Goal: Check status: Check status

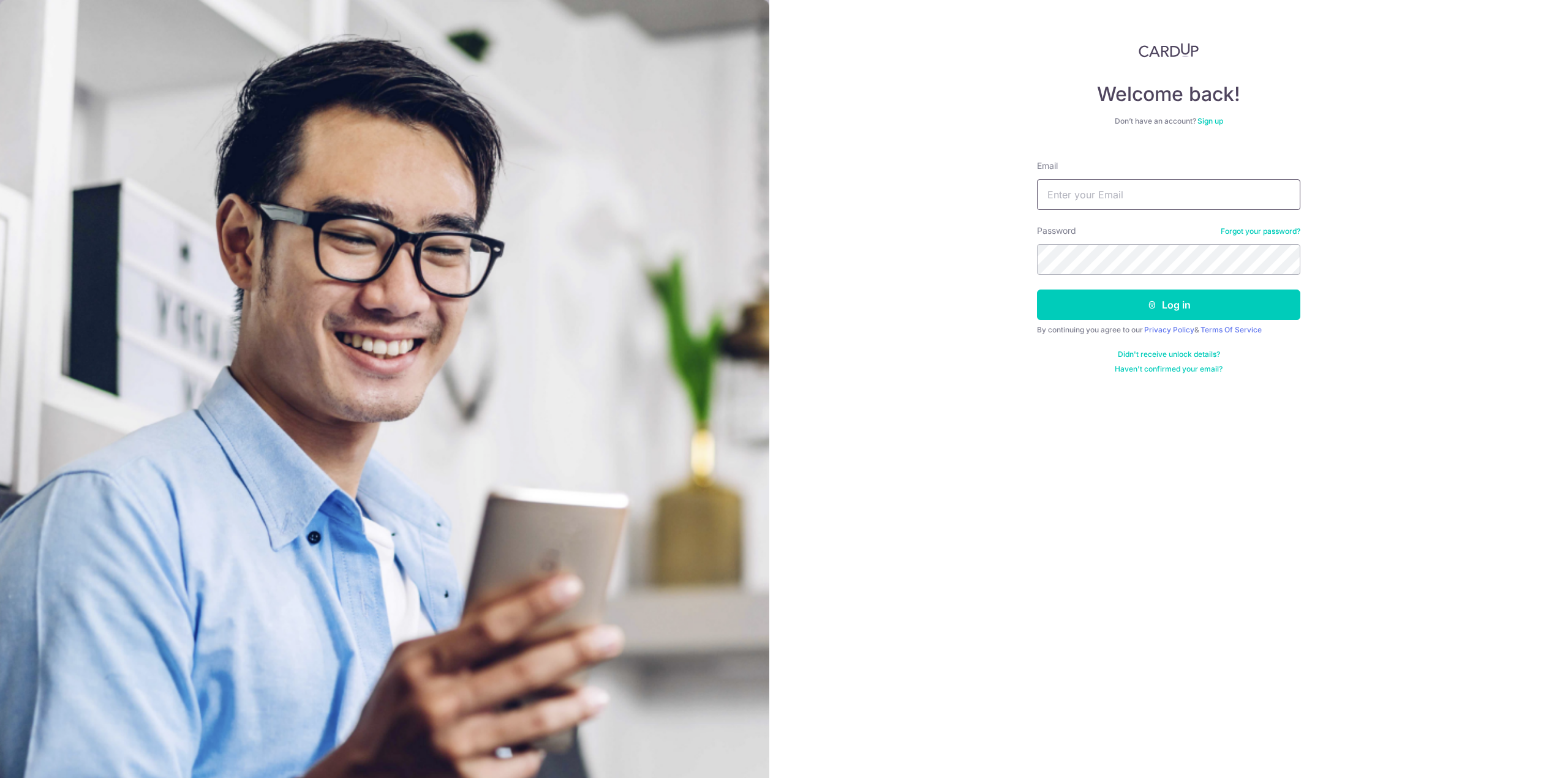
click at [1106, 199] on input "Email" at bounding box center [1169, 195] width 263 height 30
type input "[EMAIL_ADDRESS][DOMAIN_NAME]"
click at [1037, 290] on button "Log in" at bounding box center [1169, 305] width 263 height 30
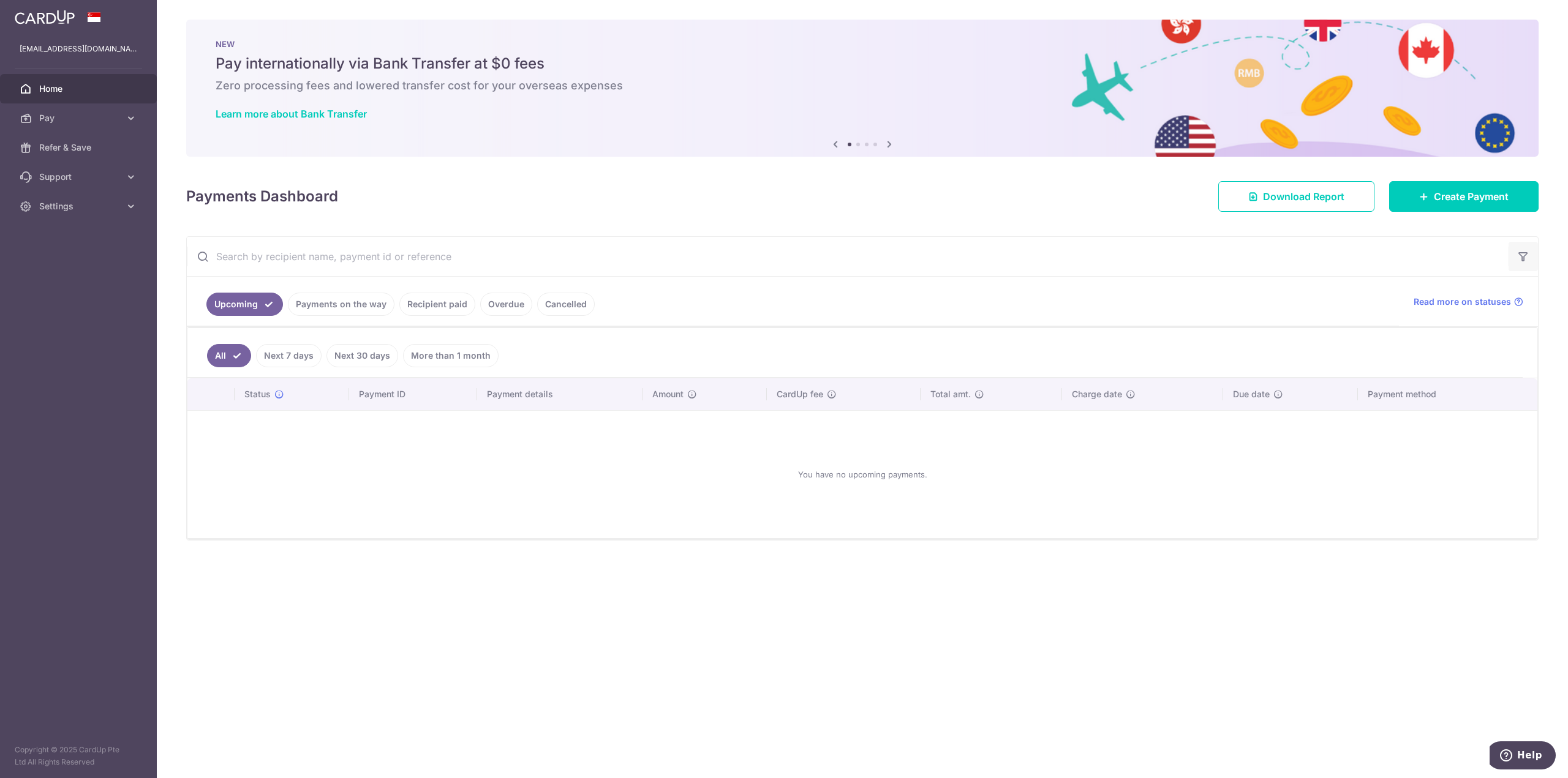
click at [1528, 255] on icon "button" at bounding box center [1523, 256] width 12 height 12
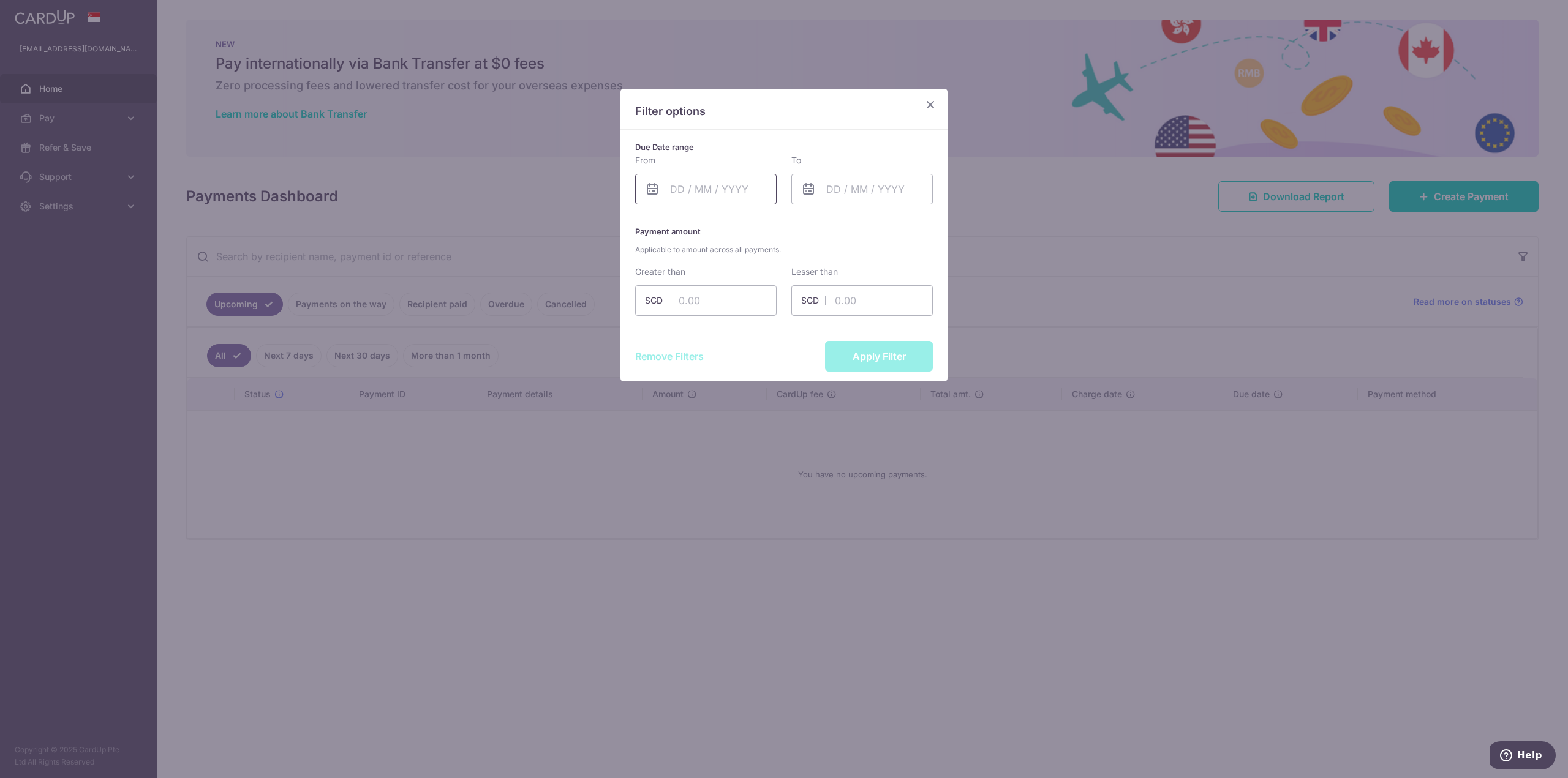
drag, startPoint x: 691, startPoint y: 186, endPoint x: 698, endPoint y: 188, distance: 7.3
click at [691, 187] on input "text" at bounding box center [706, 189] width 141 height 30
drag, startPoint x: 758, startPoint y: 216, endPoint x: 758, endPoint y: 223, distance: 7.0
click at [759, 216] on div "Prev Next Jan Feb Mar Apr May Jun [DATE] Aug Sep Oct Nov [DATE] 2016 2017 2018 …" at bounding box center [733, 222] width 195 height 30
click at [758, 223] on select "2015 2016 2017 2018 2019 2020 2021 2022 2023 2024 2025 2026 2027 2028 2029 2030…" at bounding box center [762, 222] width 33 height 10
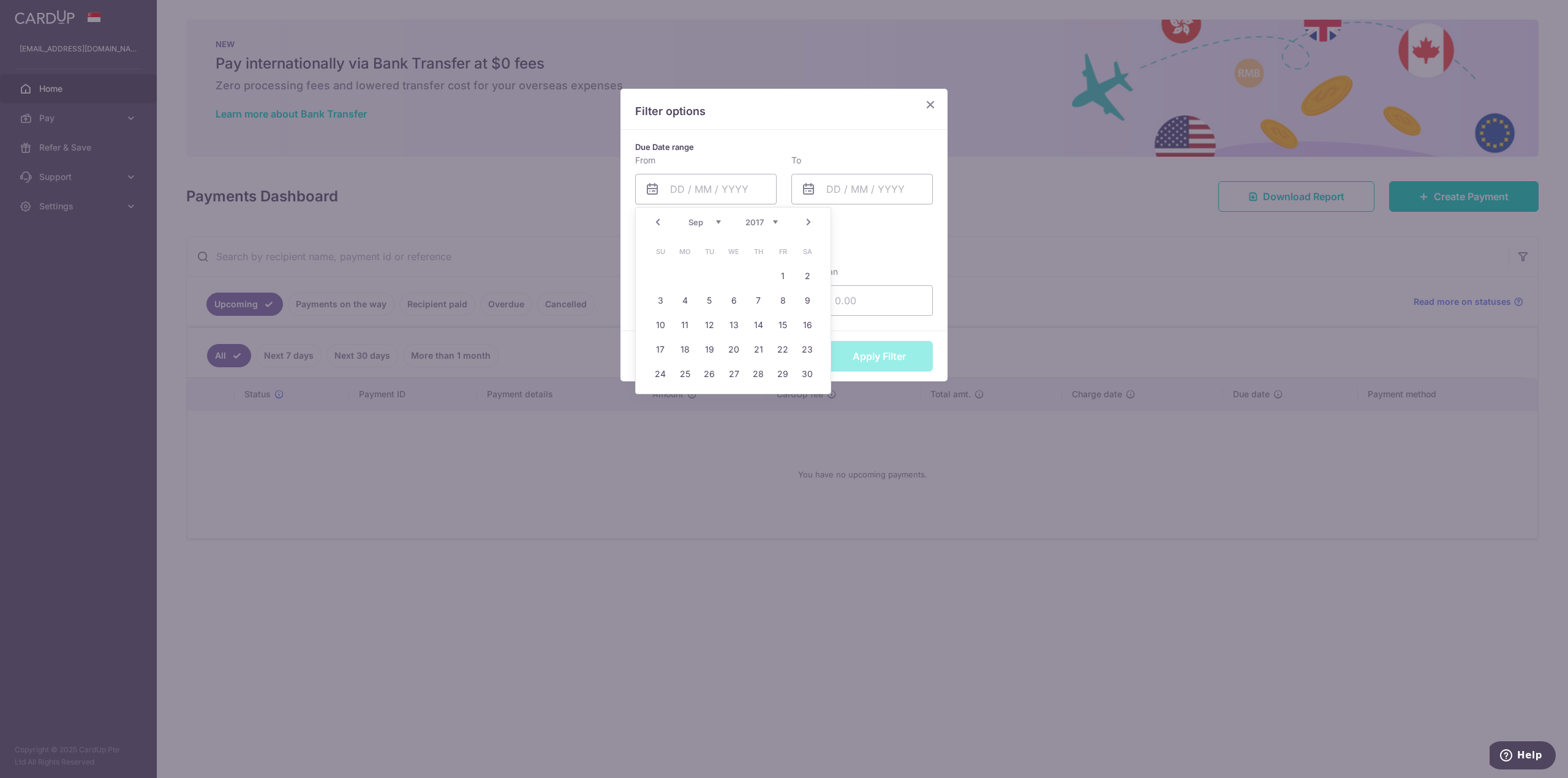
click at [774, 273] on link "1" at bounding box center [782, 276] width 20 height 20
type input "[DATE]"
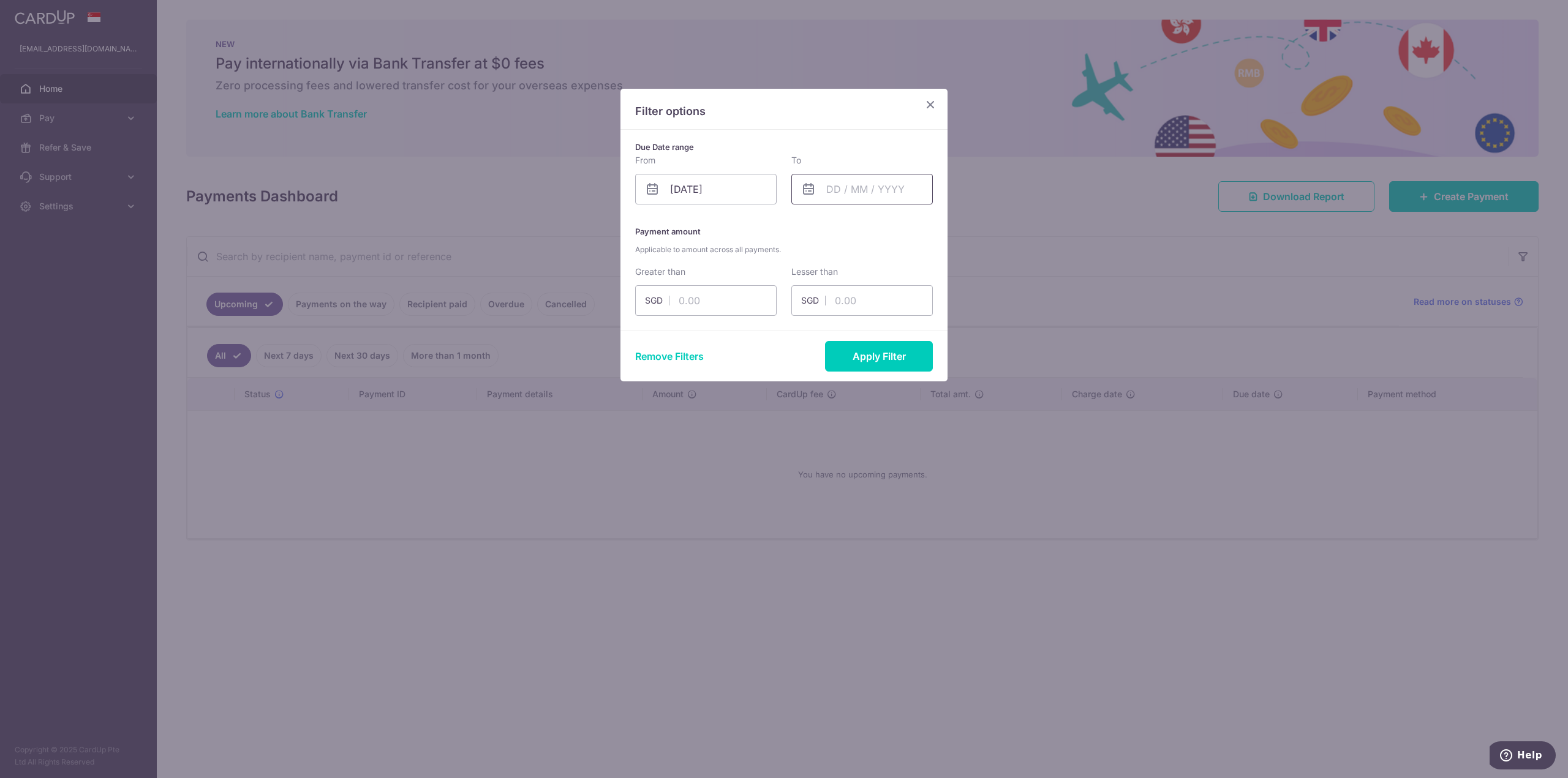
click at [868, 201] on input "text" at bounding box center [861, 189] width 141 height 30
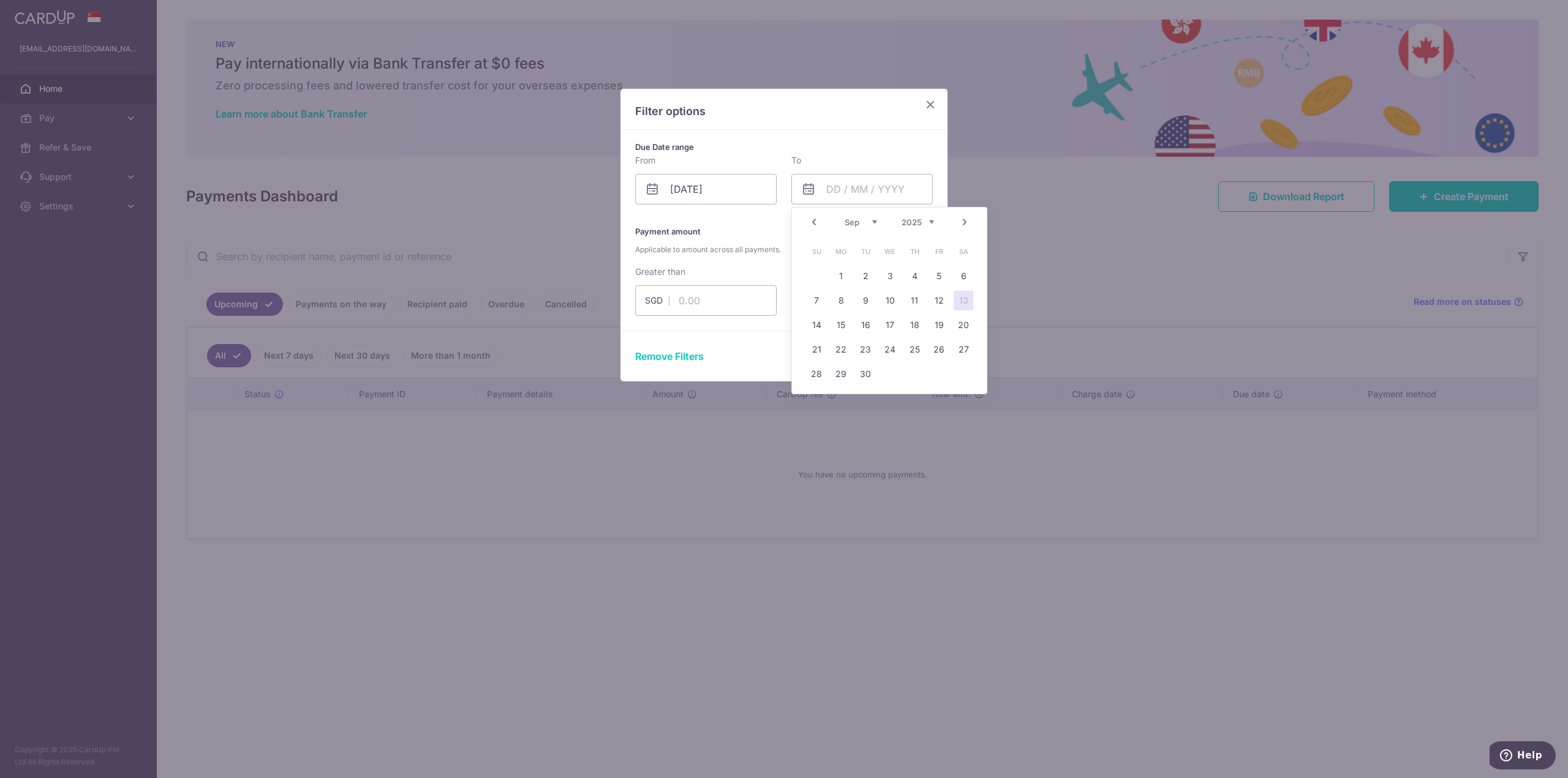
click at [870, 221] on select "Jan Feb Mar Apr May Jun [DATE] Aug Sep Oct Nov Dec" at bounding box center [861, 222] width 33 height 10
click at [889, 271] on link "1" at bounding box center [890, 276] width 20 height 20
type input "[DATE]"
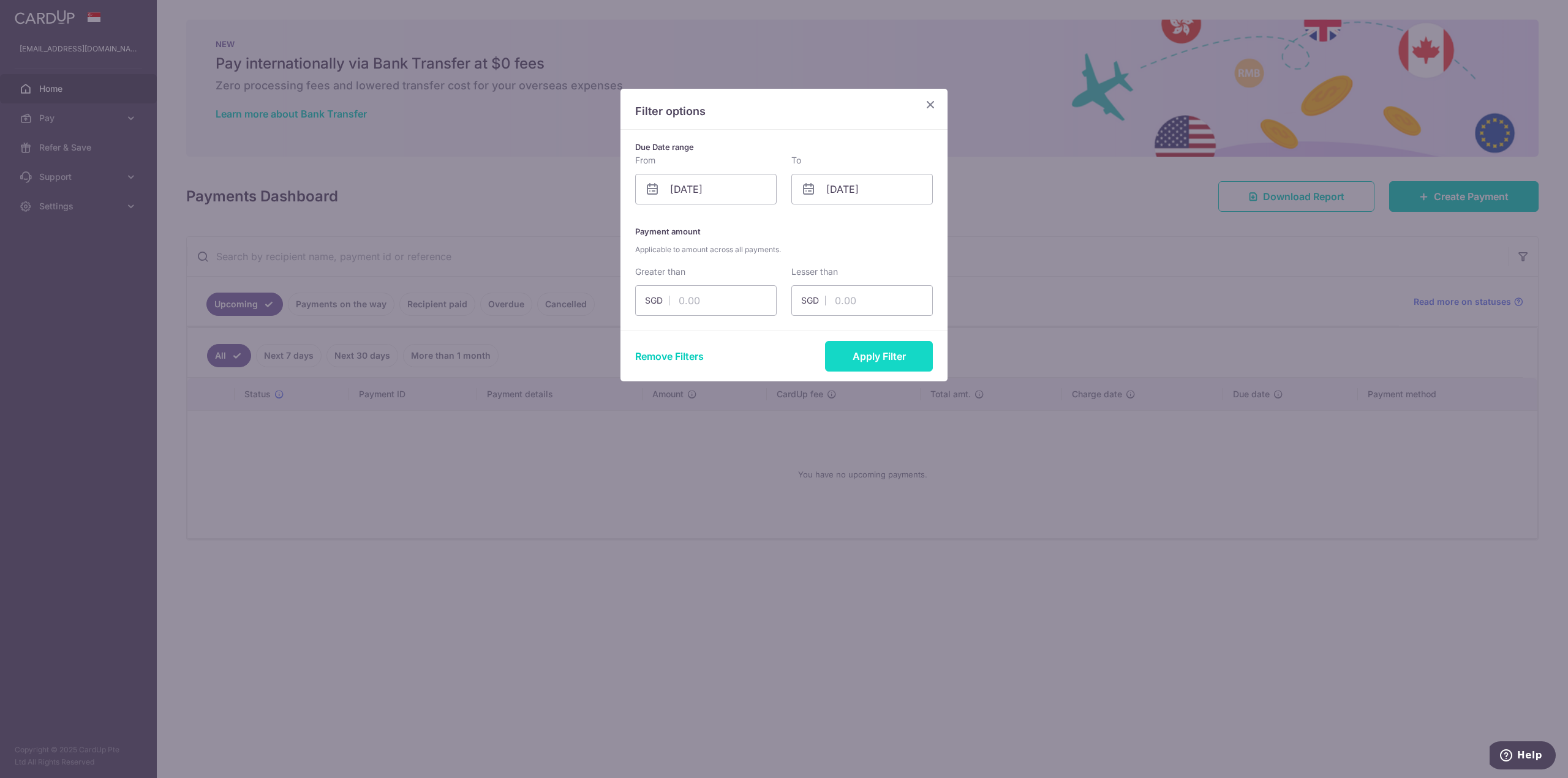
click at [894, 352] on button "Apply Filter" at bounding box center [879, 356] width 108 height 30
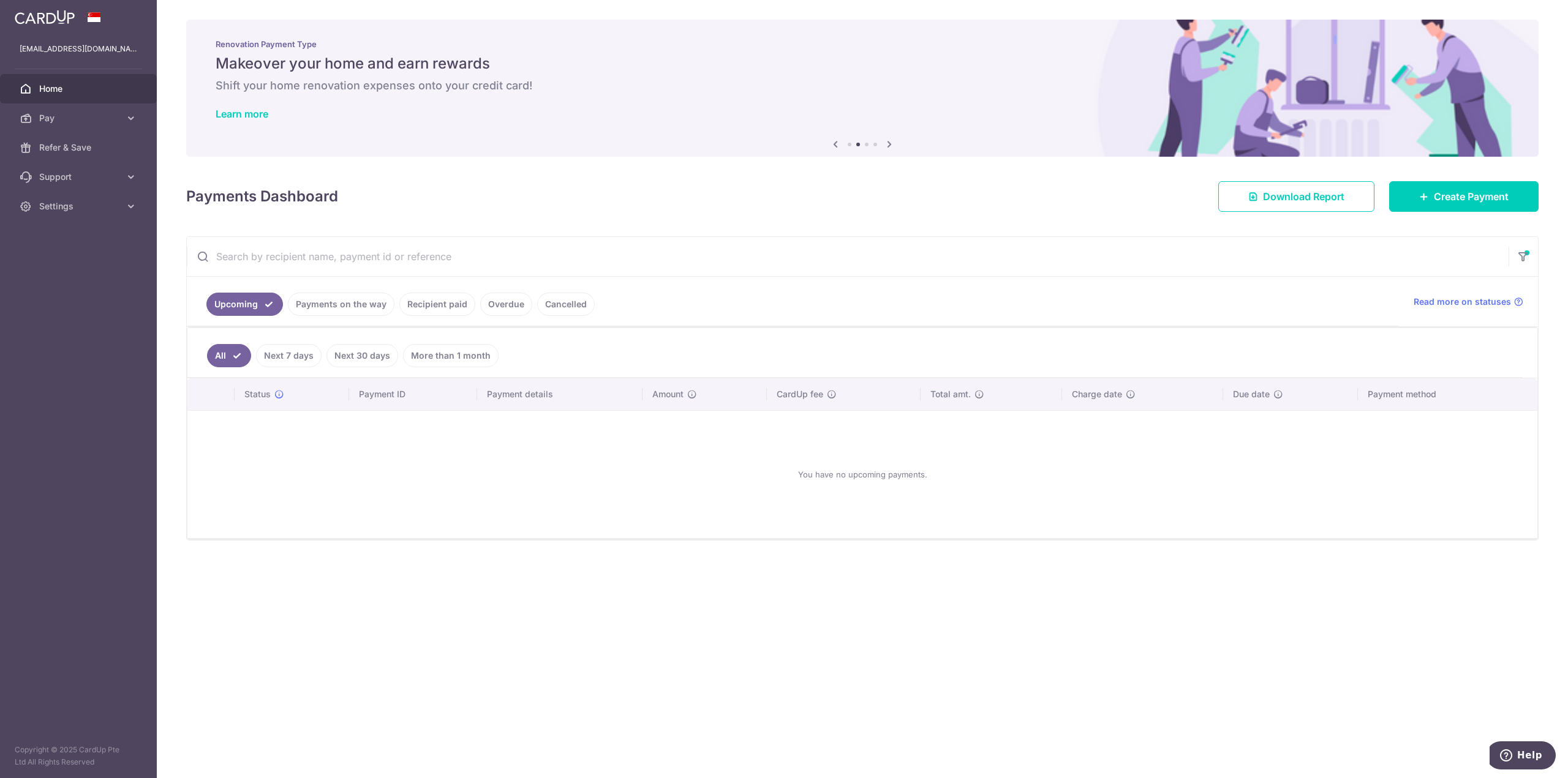
click at [375, 308] on link "Payments on the way" at bounding box center [342, 304] width 107 height 23
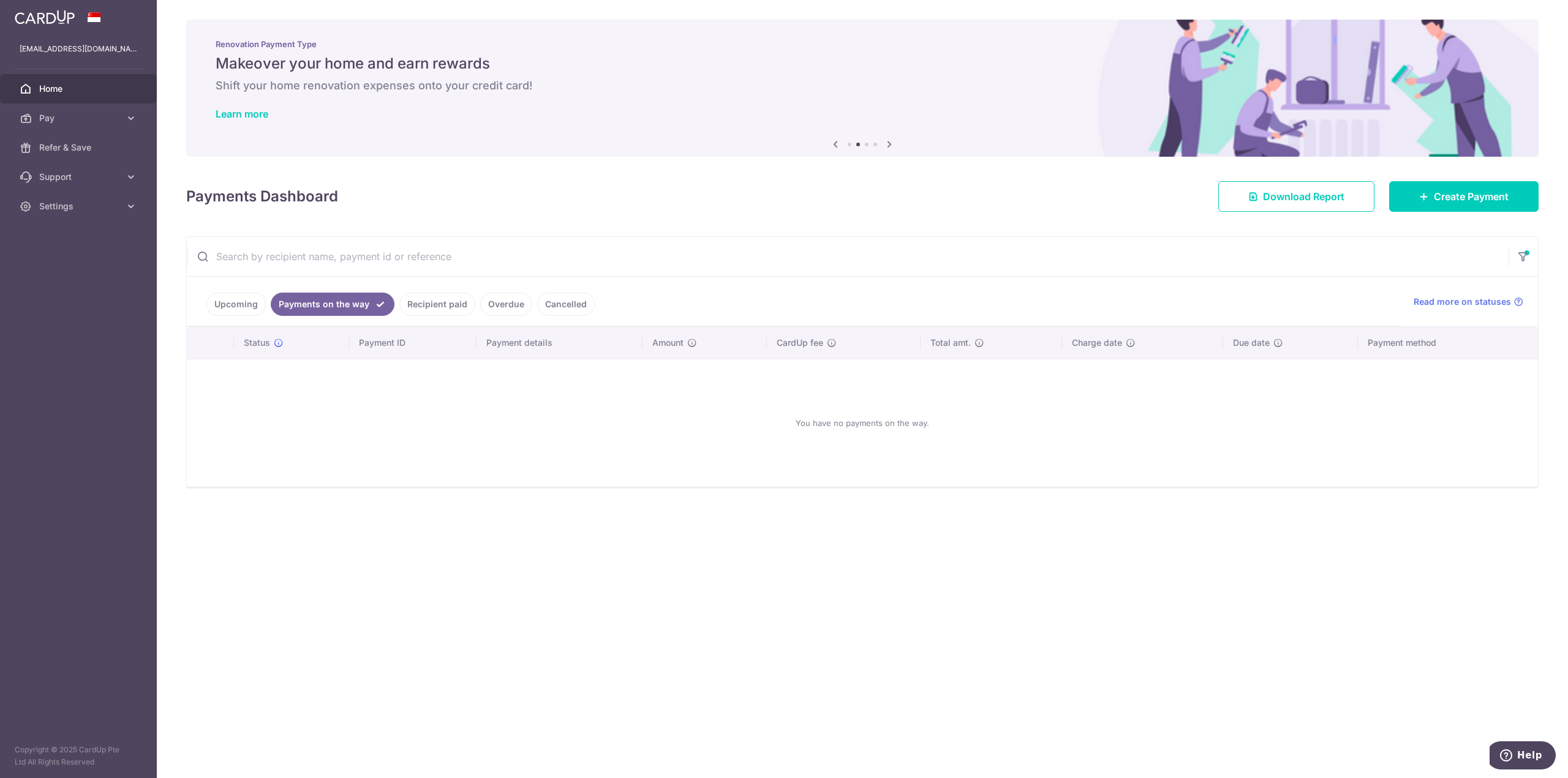
click at [460, 309] on link "Recipient paid" at bounding box center [437, 304] width 76 height 23
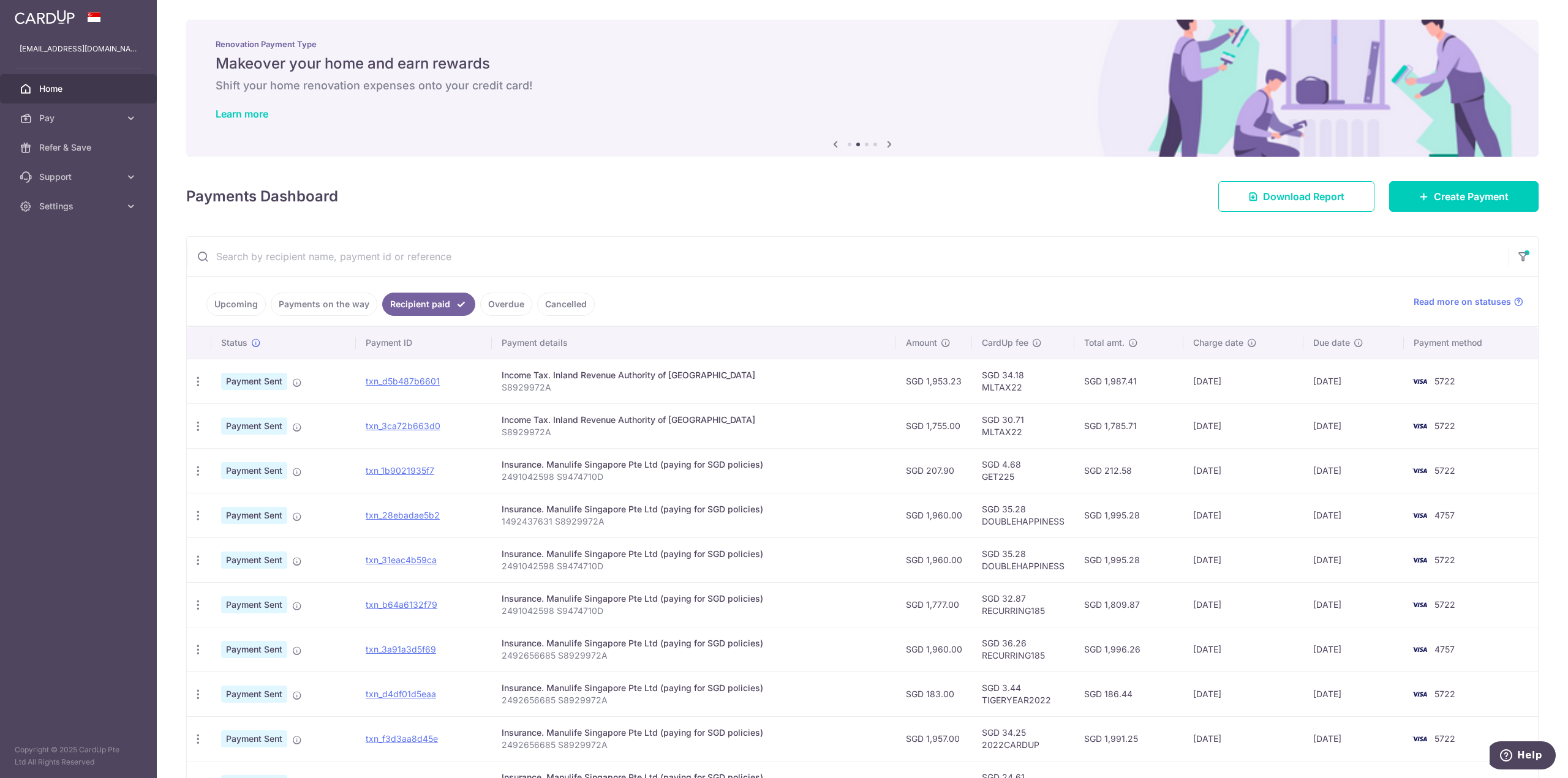
scroll to position [117, 0]
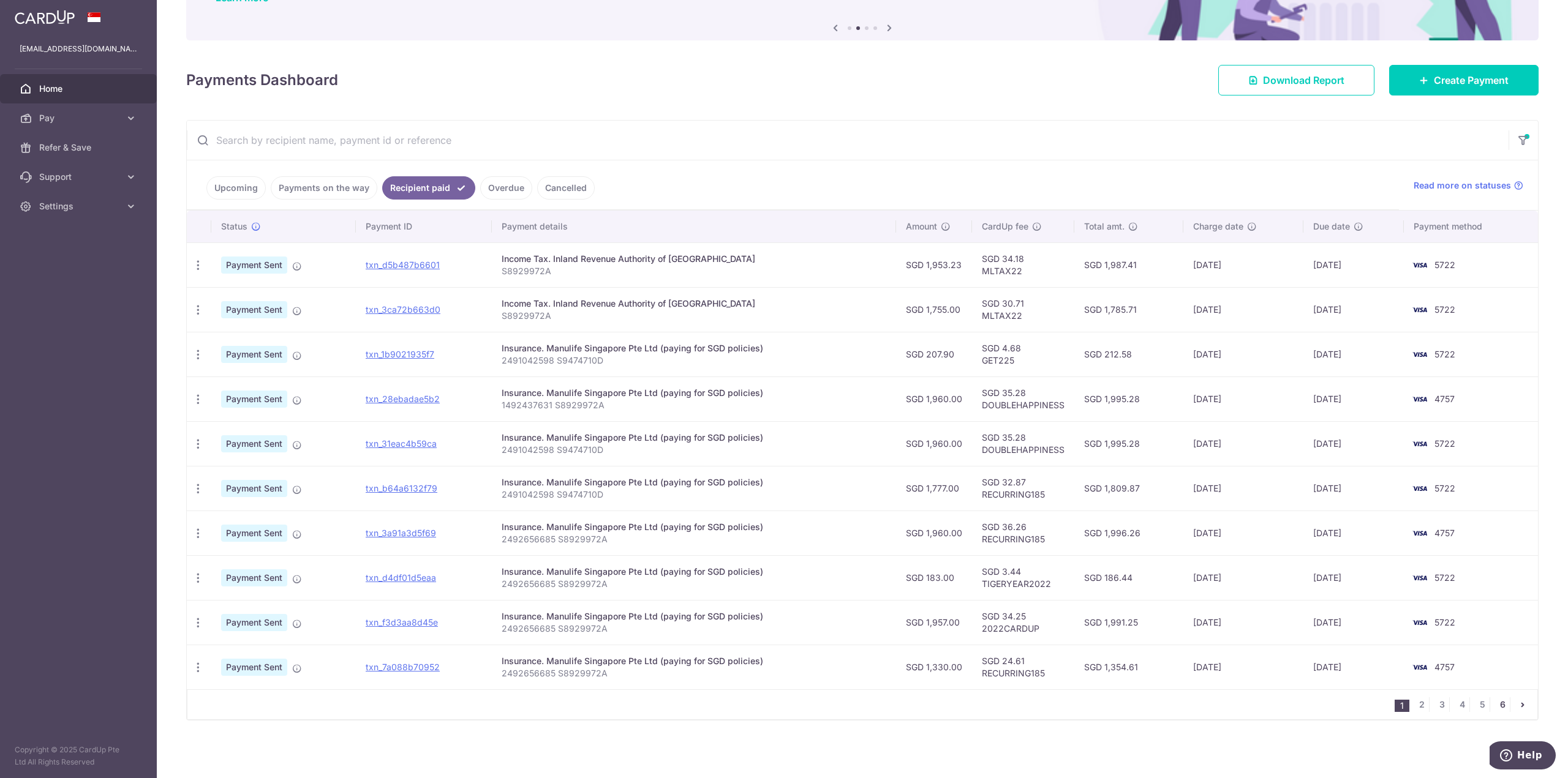
click at [1495, 705] on link "6" at bounding box center [1503, 705] width 14 height 14
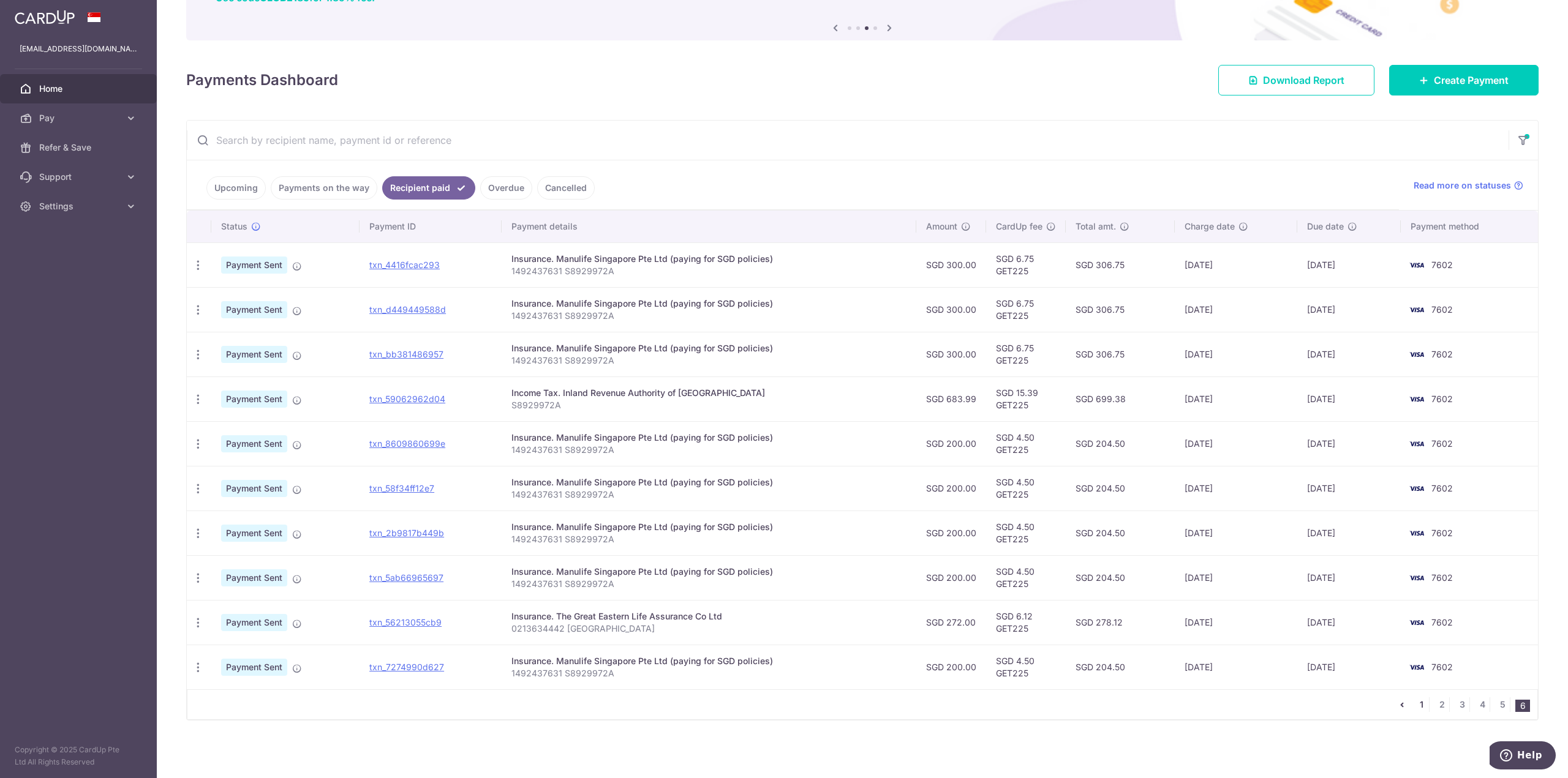
click at [1415, 707] on link "1" at bounding box center [1422, 705] width 14 height 14
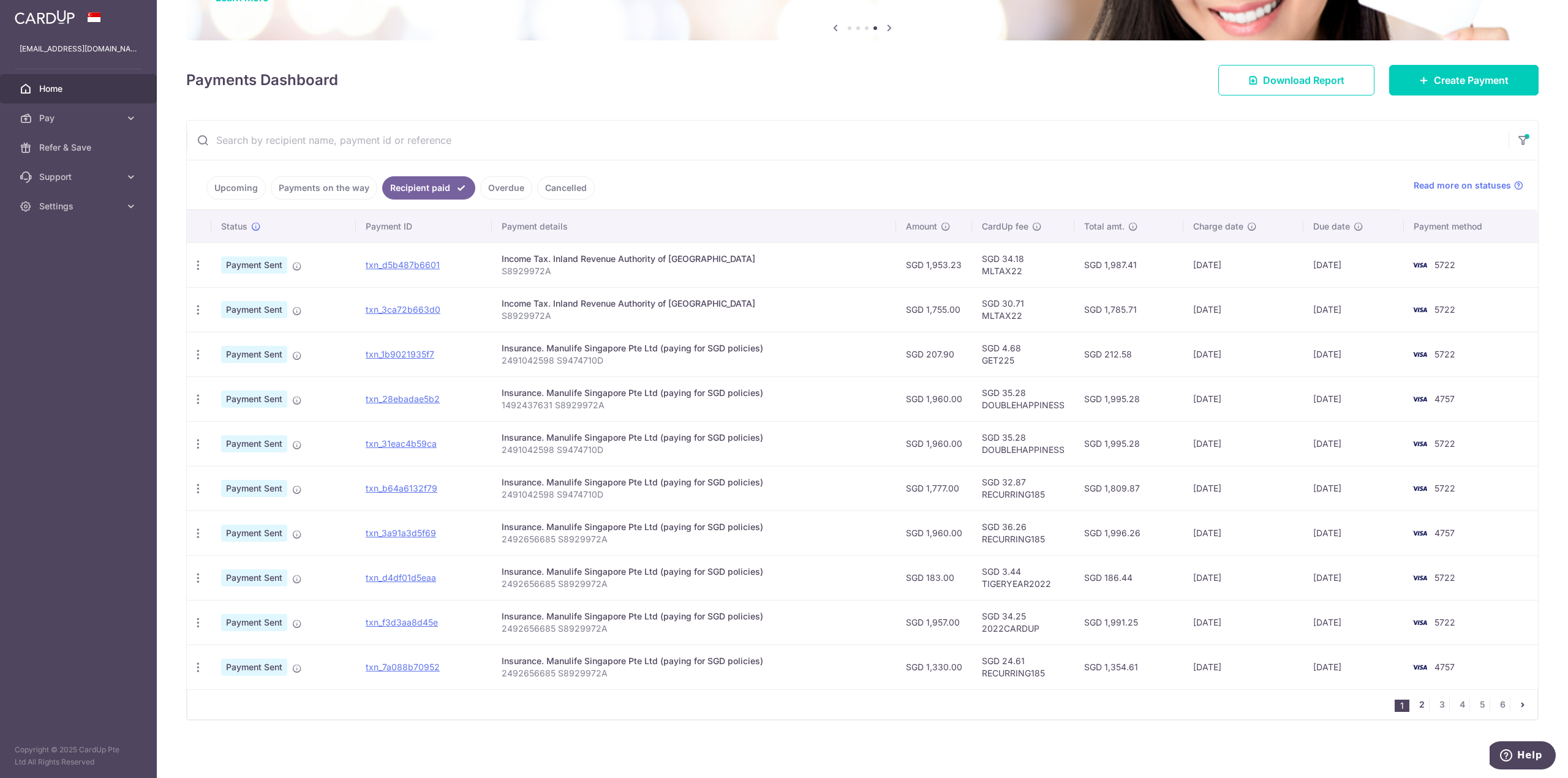
click at [1418, 706] on link "2" at bounding box center [1422, 705] width 14 height 14
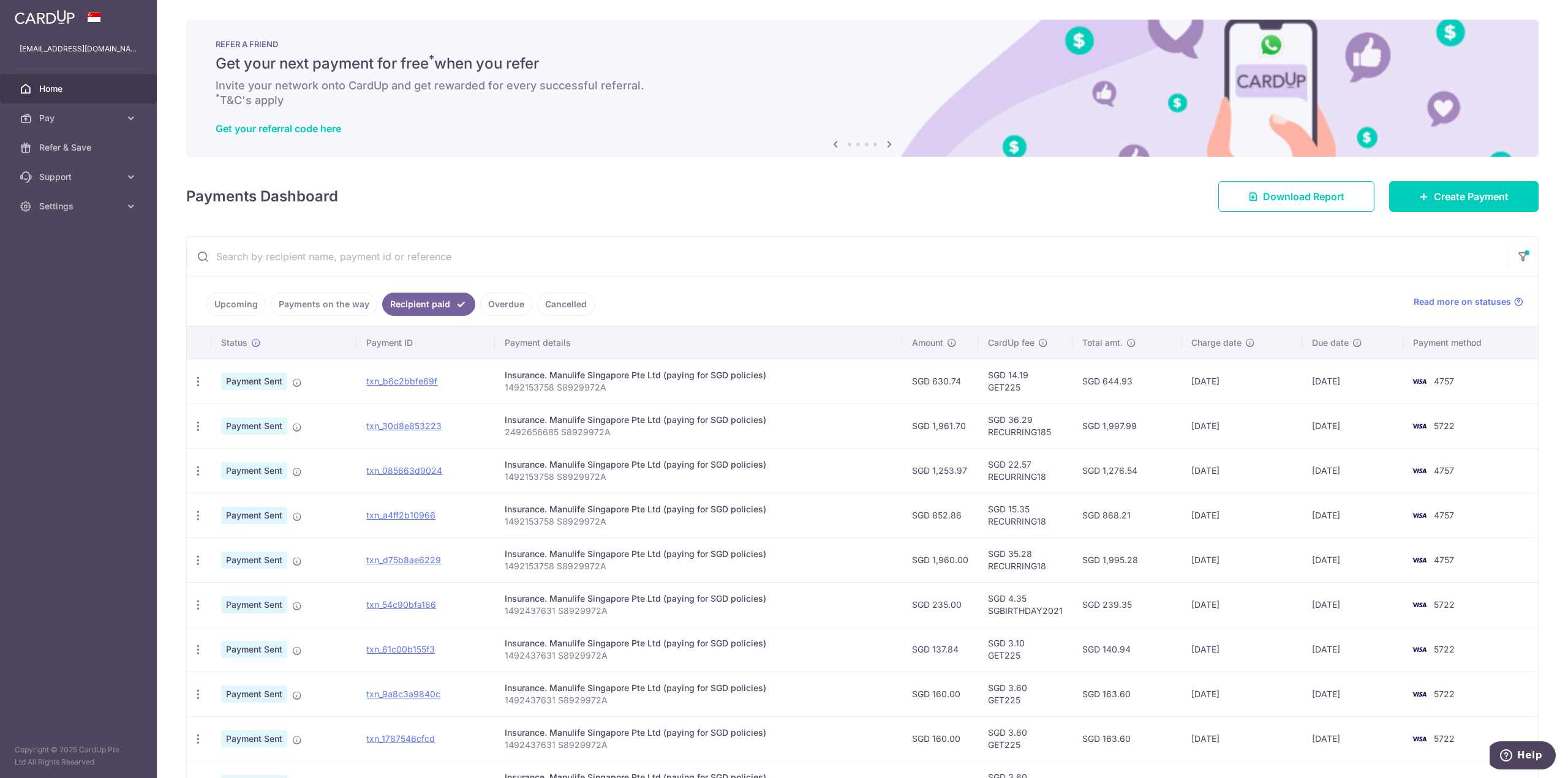
scroll to position [61, 0]
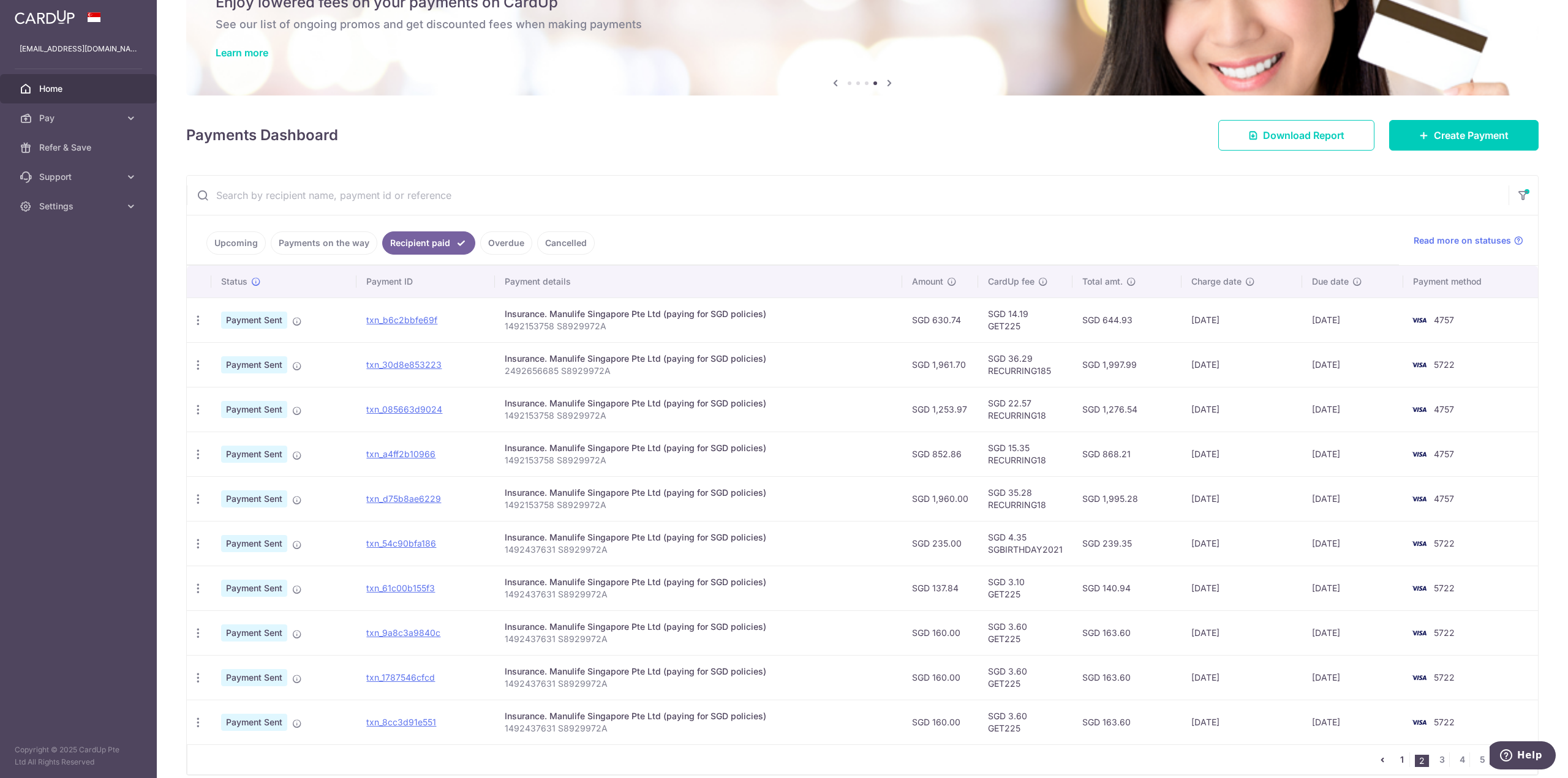
click at [1395, 760] on link "1" at bounding box center [1402, 760] width 14 height 14
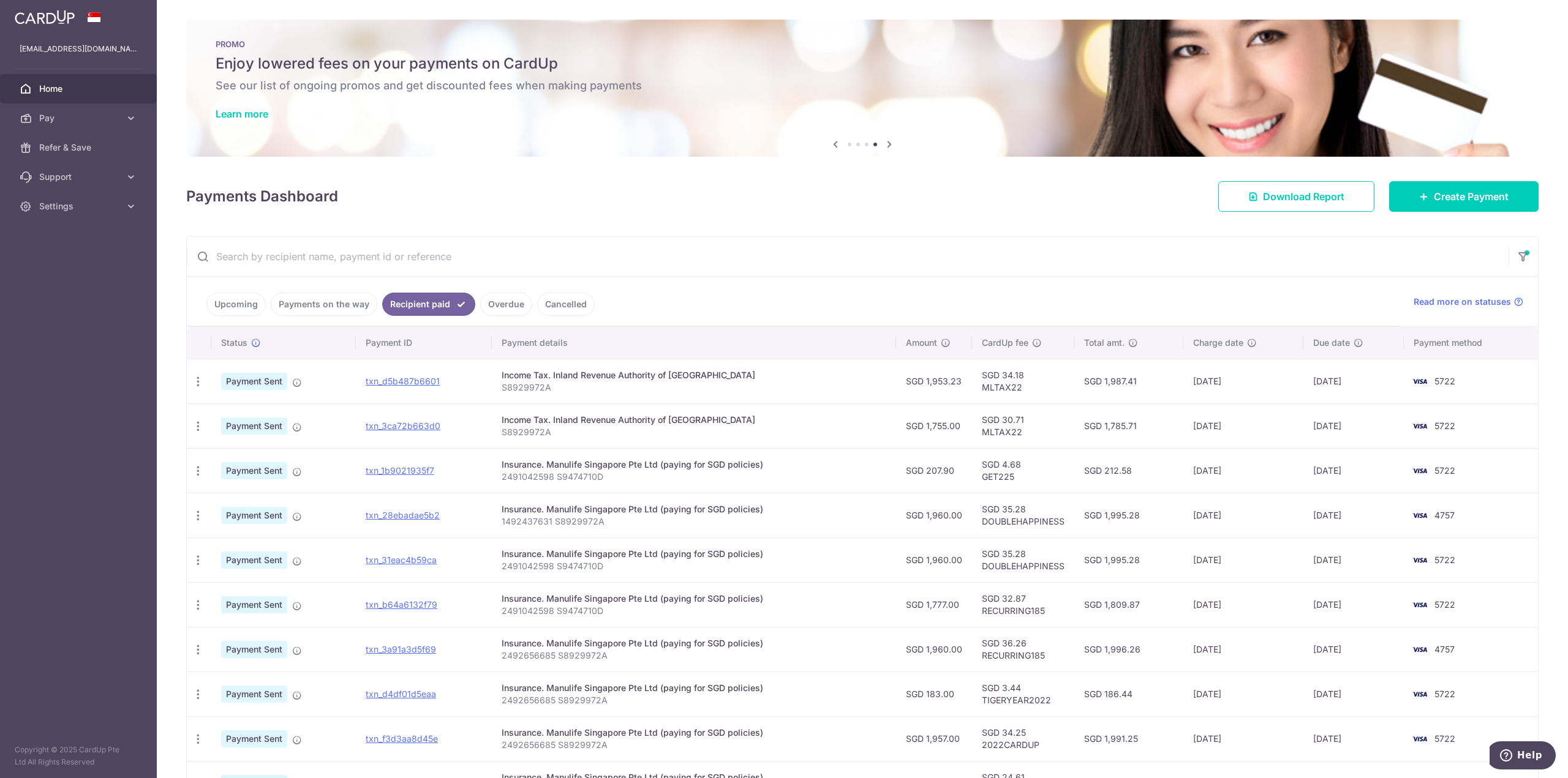
click at [1410, 762] on td "4757" at bounding box center [1471, 784] width 134 height 45
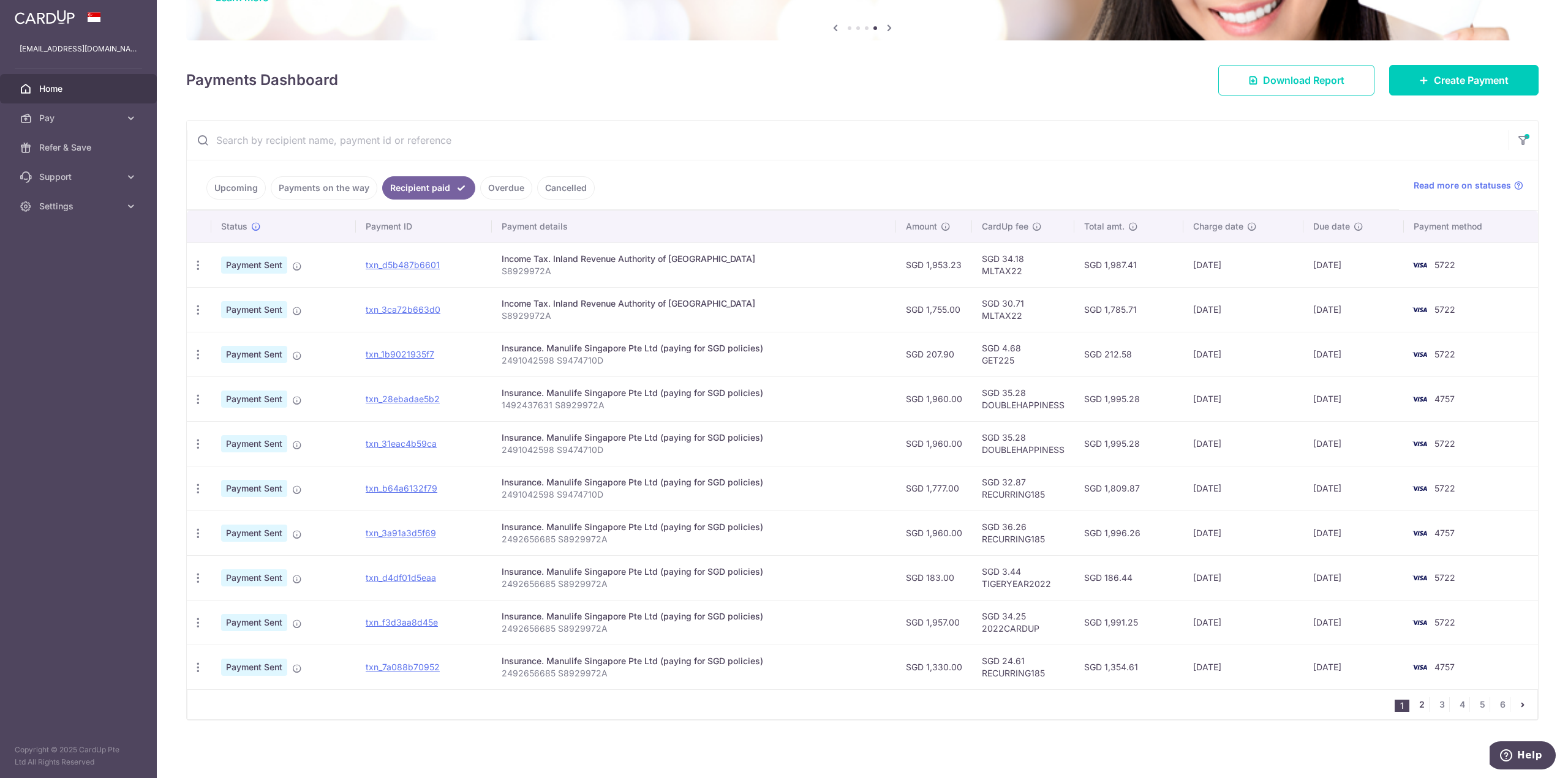
click at [1415, 705] on link "2" at bounding box center [1422, 705] width 14 height 14
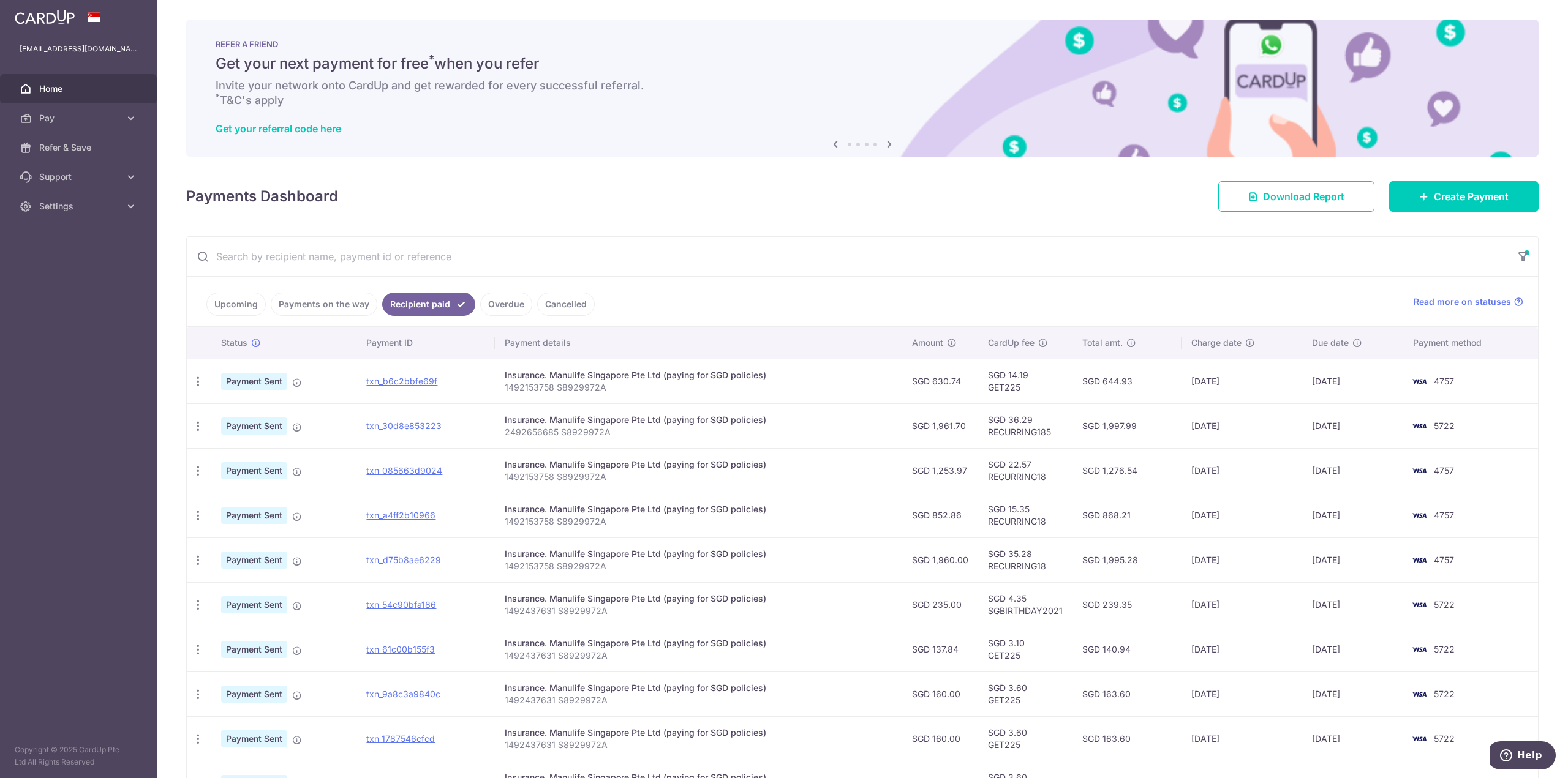
scroll to position [61, 0]
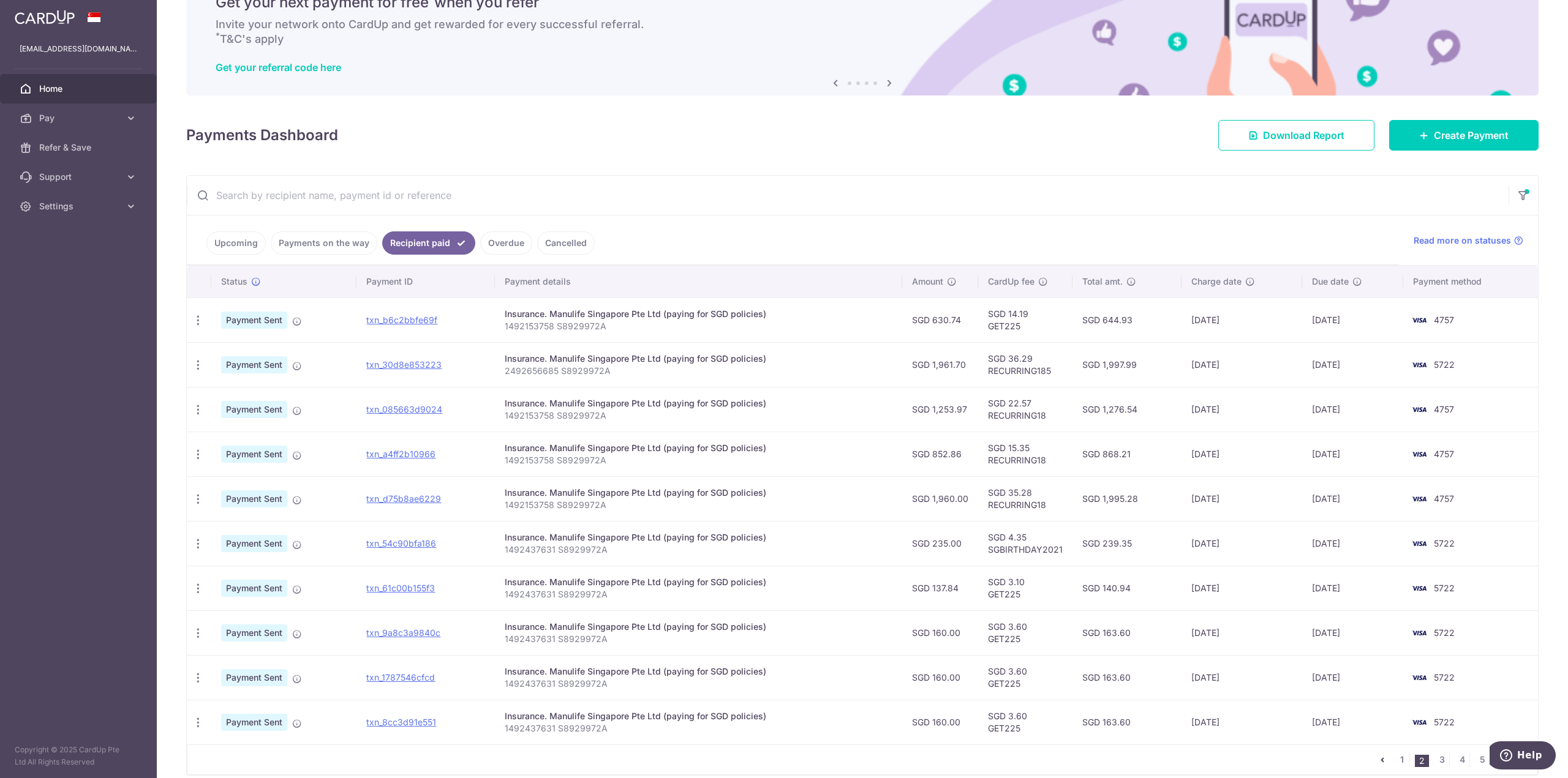
click at [1435, 751] on nav "1 2 3 4 5 6" at bounding box center [1456, 760] width 162 height 30
click at [1435, 756] on link "3" at bounding box center [1442, 760] width 14 height 14
